Goal: Transaction & Acquisition: Purchase product/service

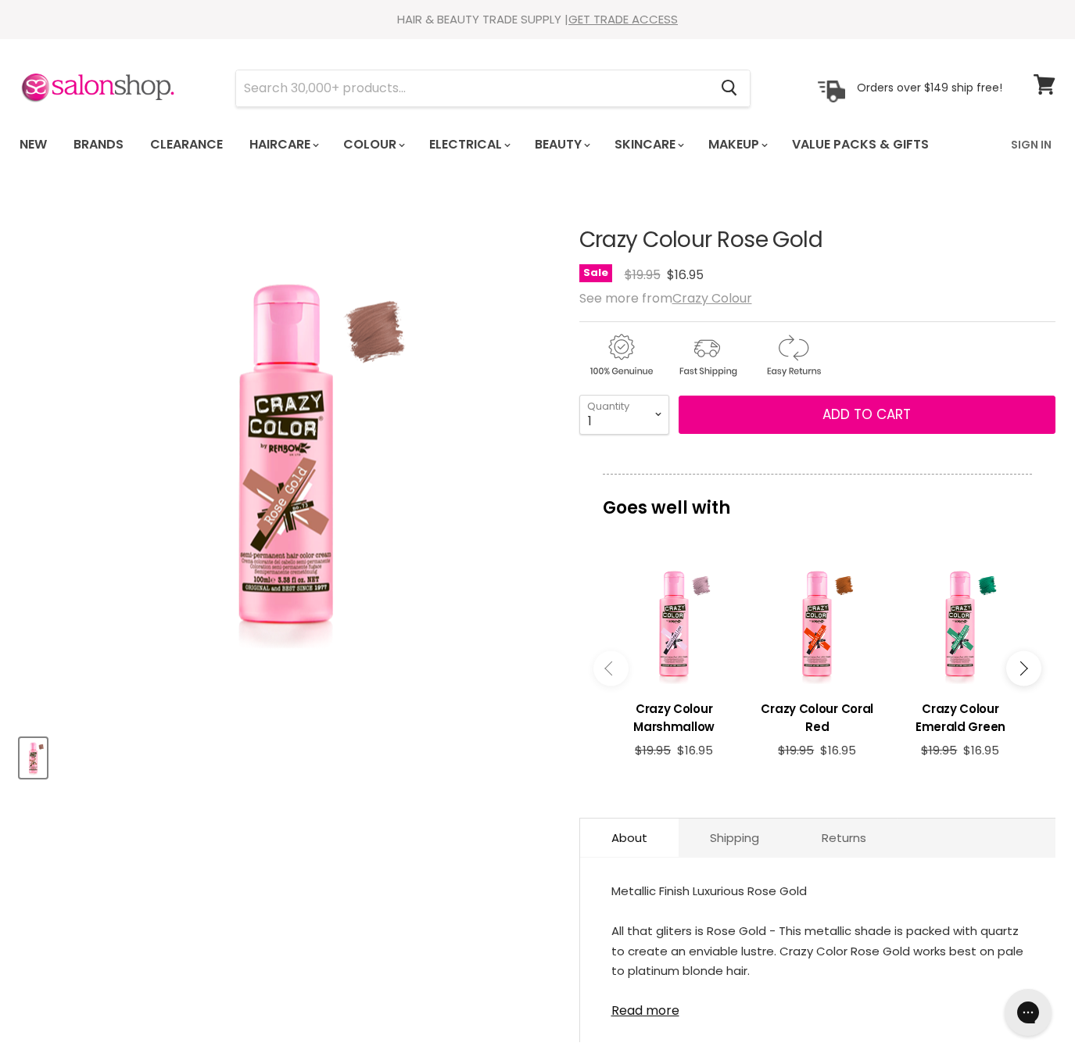
drag, startPoint x: 686, startPoint y: 236, endPoint x: 876, endPoint y: 231, distance: 189.3
click at [875, 231] on h1 "Crazy Colour Rose Gold" at bounding box center [817, 240] width 477 height 24
click at [345, 343] on img "Crazy Colour Rose Gold image. Click or Scroll to Zoom." at bounding box center [286, 455] width 274 height 410
click at [744, 825] on link "Shipping" at bounding box center [735, 838] width 112 height 38
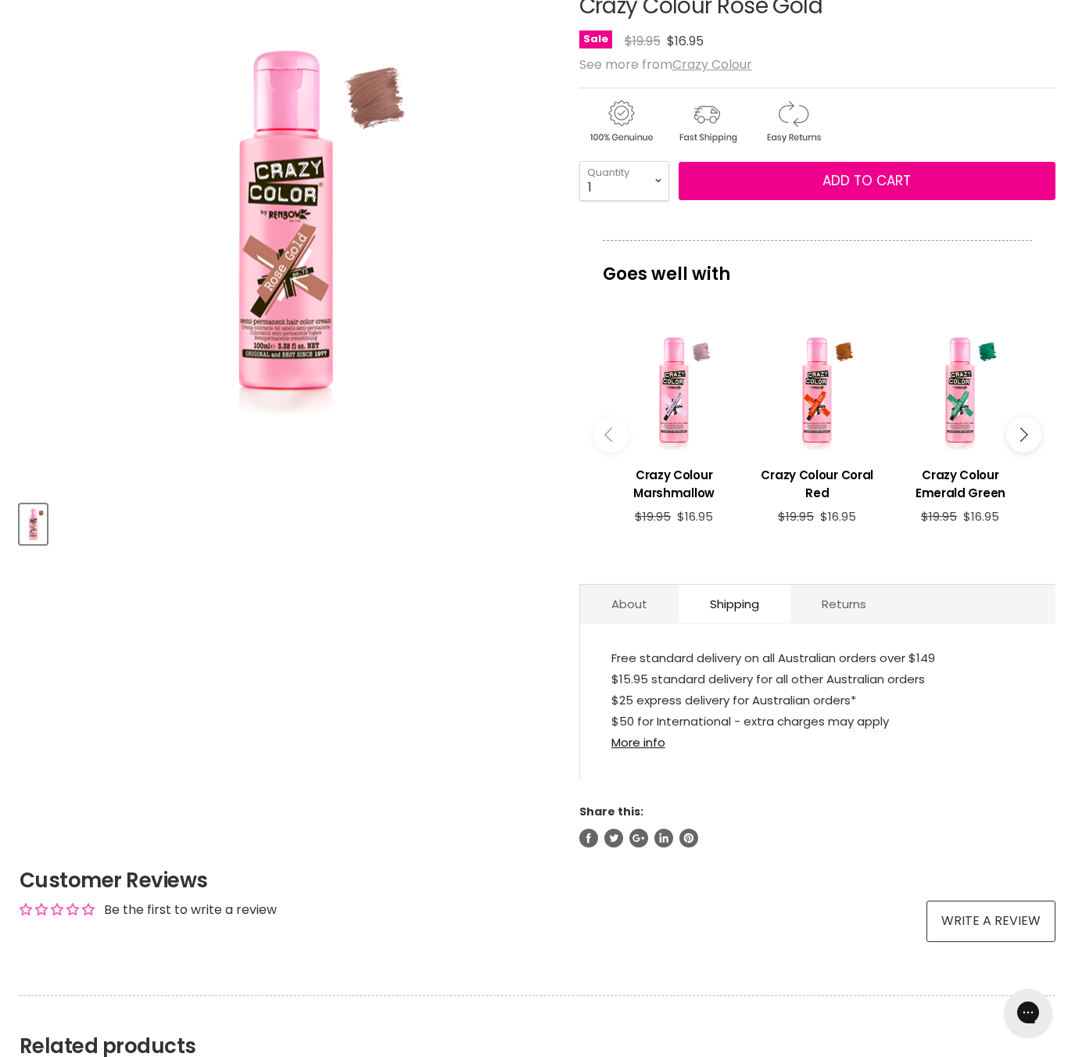
scroll to position [235, 0]
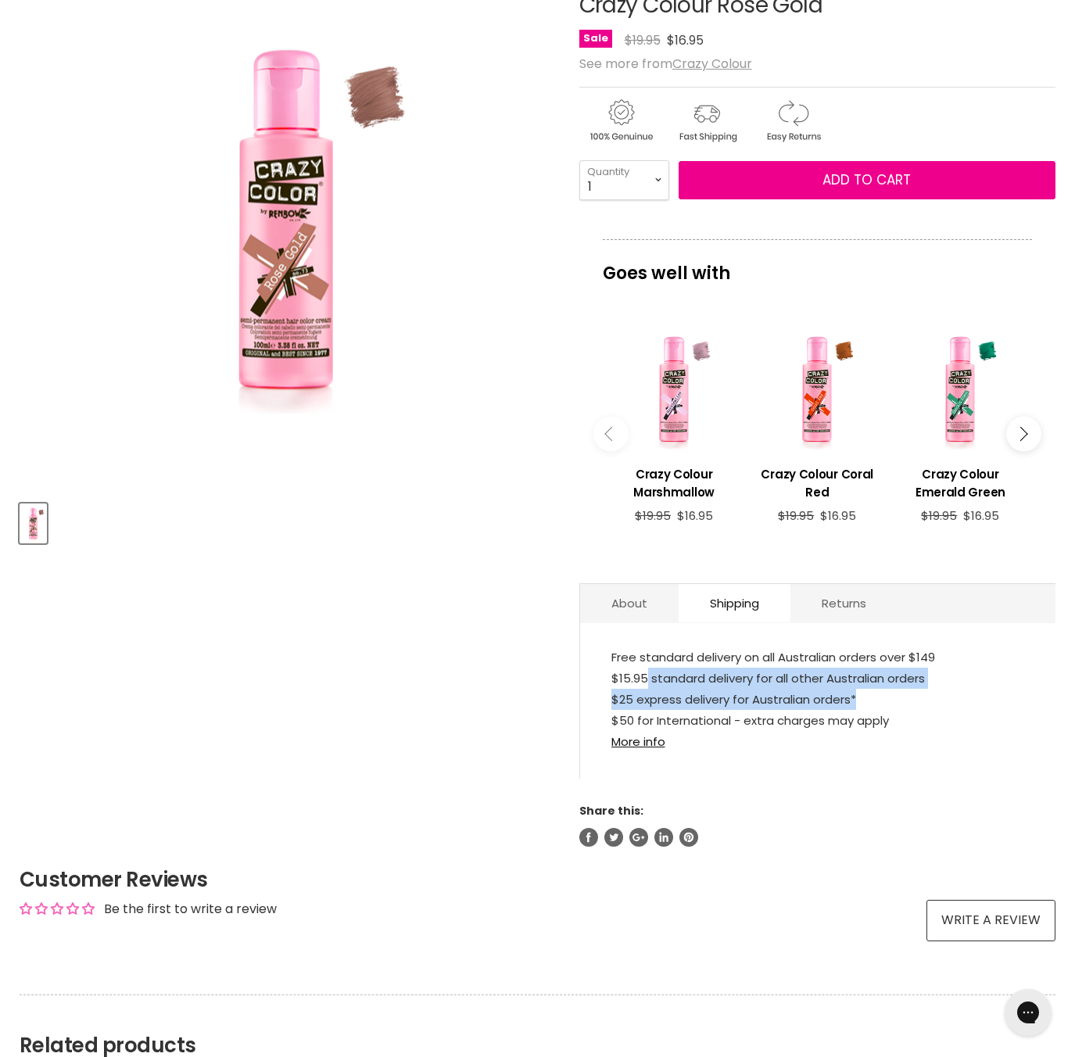
drag, startPoint x: 639, startPoint y: 681, endPoint x: 851, endPoint y: 693, distance: 212.2
click at [851, 693] on p "Free standard delivery on all Australian orders over $149 $15.95 standard deliv…" at bounding box center [818, 701] width 414 height 109
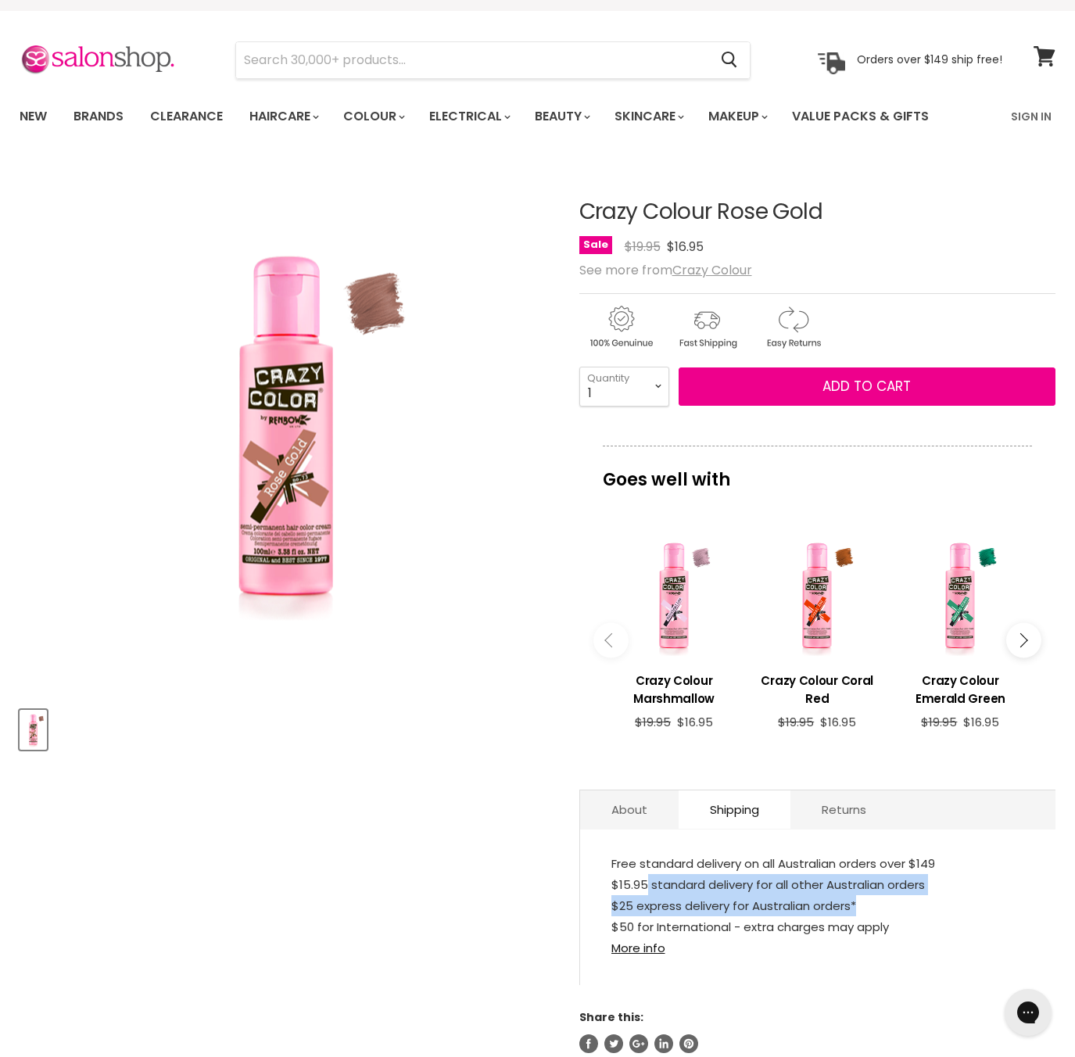
scroll to position [0, 0]
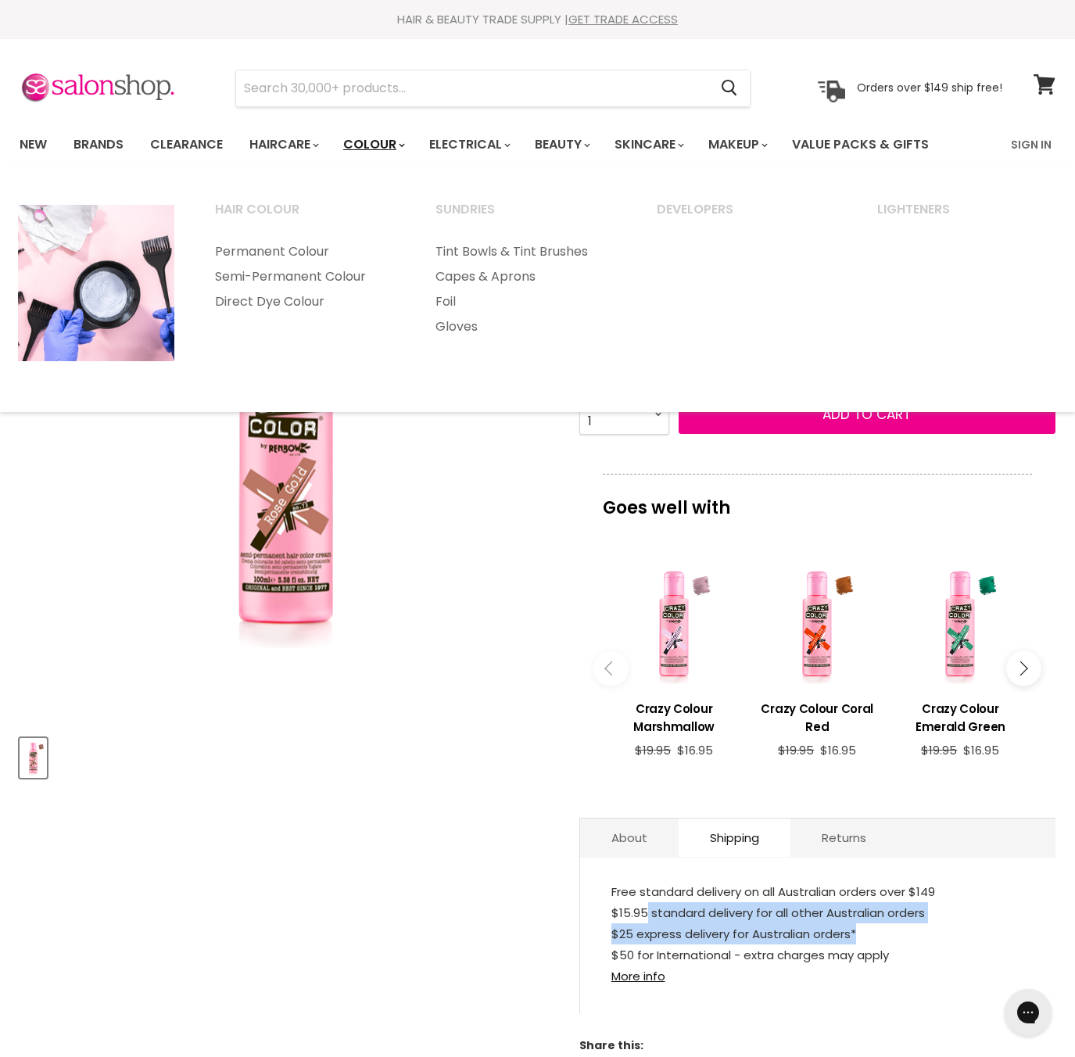
click at [403, 138] on link "Colour" at bounding box center [373, 144] width 83 height 33
click at [367, 146] on link "Colour" at bounding box center [373, 144] width 83 height 33
click at [373, 142] on link "Colour" at bounding box center [373, 144] width 83 height 33
click at [303, 251] on link "Permanent Colour" at bounding box center [303, 251] width 217 height 25
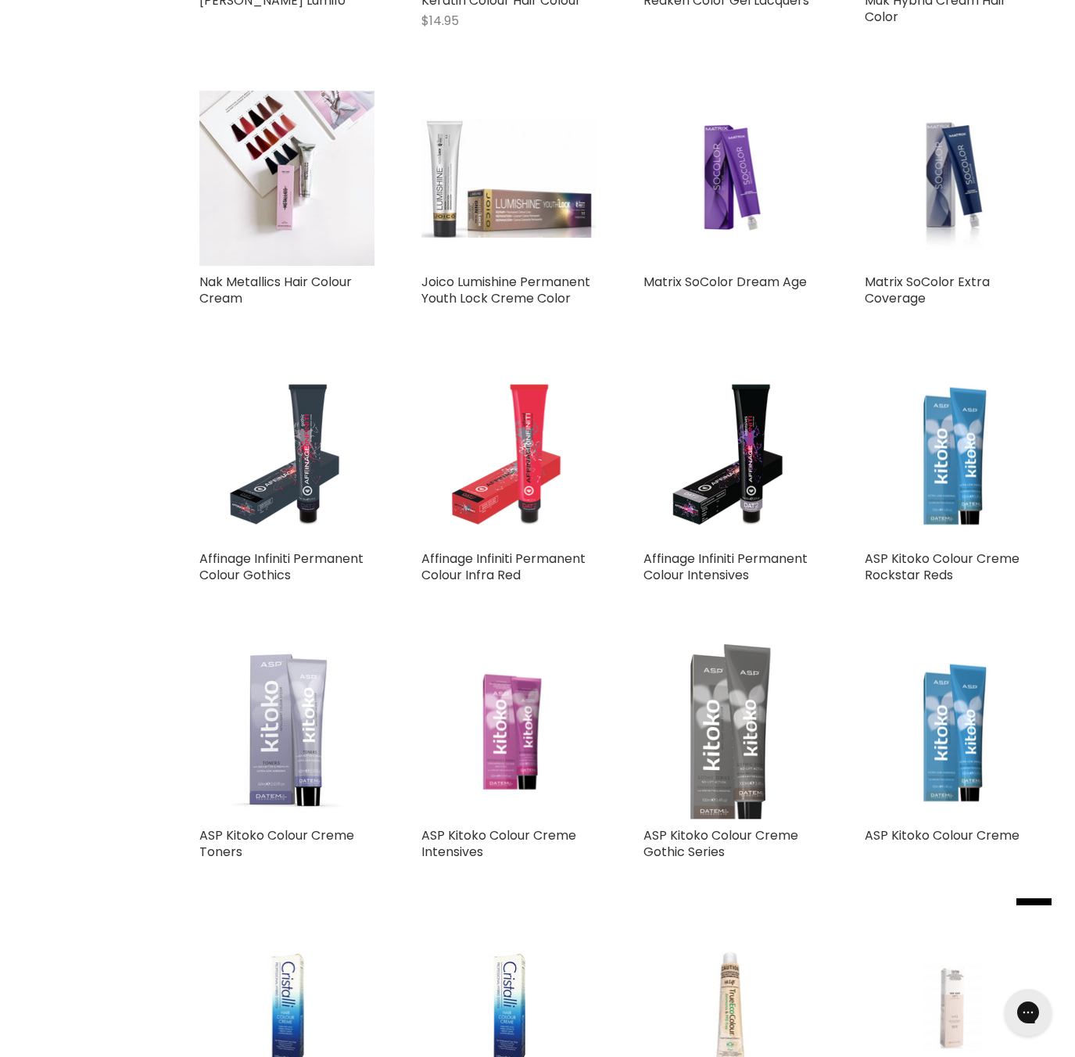
scroll to position [1486, 0]
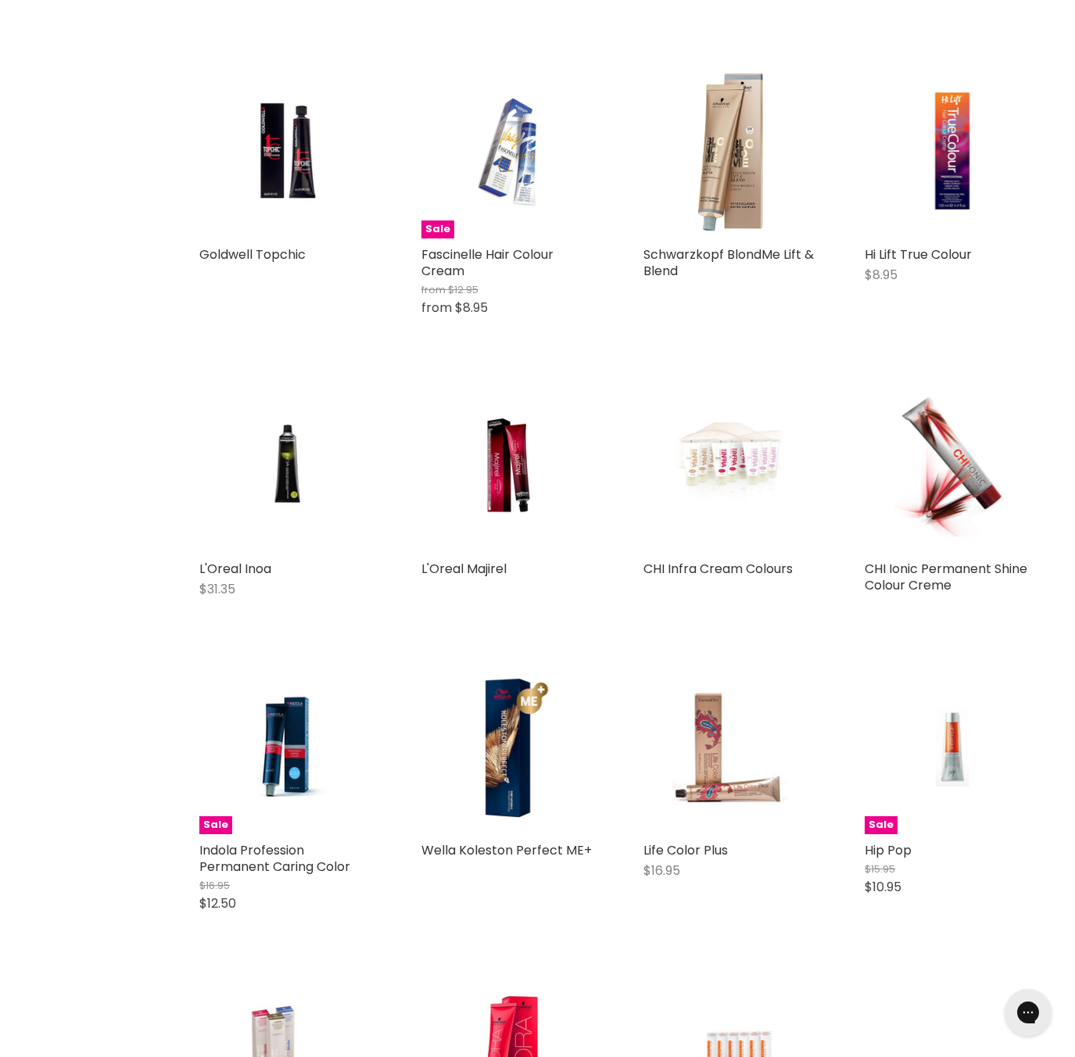
scroll to position [4066, 0]
